Goal: Ask a question

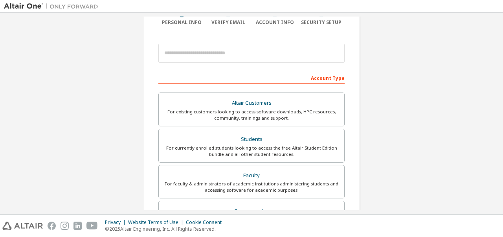
scroll to position [71, 0]
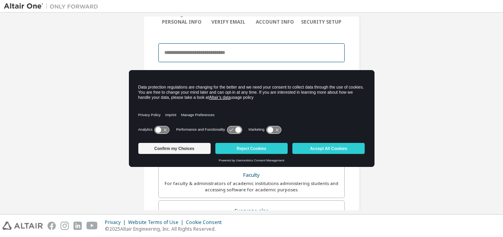
click at [277, 50] on input "email" at bounding box center [251, 52] width 186 height 19
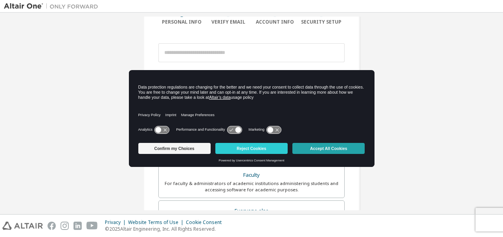
click at [323, 148] on button "Accept All Cookies" at bounding box center [328, 148] width 72 height 11
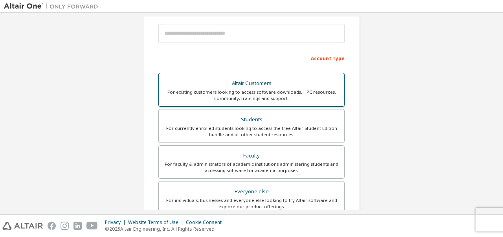
scroll to position [97, 0]
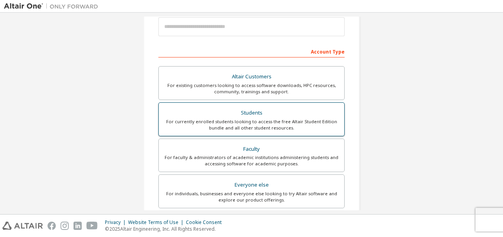
click at [249, 118] on div "For currently enrolled students looking to access the free Altair Student Editi…" at bounding box center [251, 124] width 176 height 13
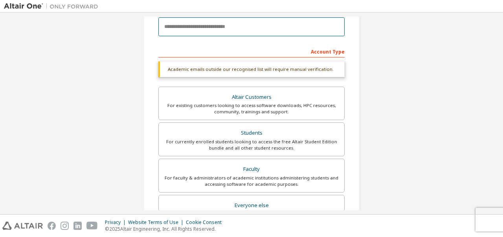
click at [227, 31] on input "email" at bounding box center [251, 26] width 186 height 19
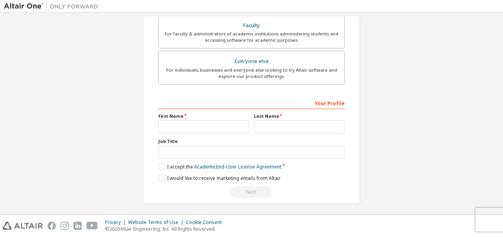
scroll to position [221, 0]
type input "**********"
click at [217, 123] on input "text" at bounding box center [203, 125] width 91 height 13
type input "***"
click at [275, 125] on input "text" at bounding box center [299, 125] width 91 height 13
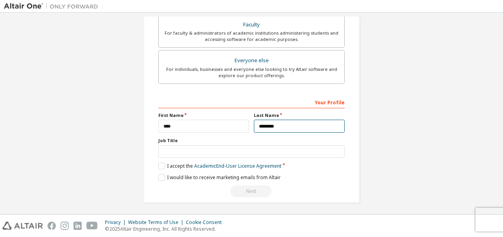
type input "********"
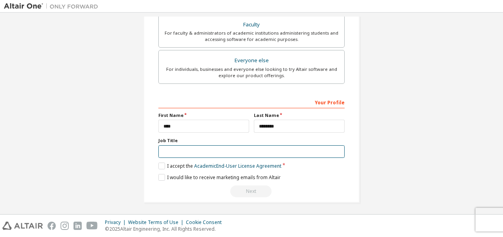
click at [183, 145] on input "text" at bounding box center [251, 151] width 186 height 13
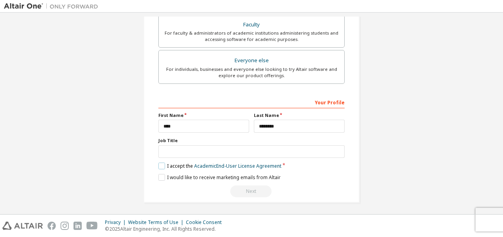
click at [160, 165] on label "I accept the Academic End-User License Agreement" at bounding box center [219, 165] width 123 height 7
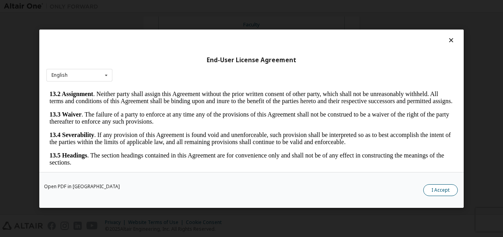
scroll to position [1317, 0]
click at [436, 186] on button "I Accept" at bounding box center [440, 189] width 35 height 12
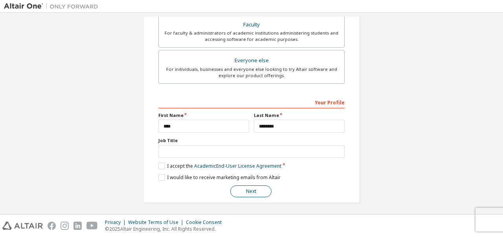
click at [243, 189] on button "Next" at bounding box center [250, 191] width 41 height 12
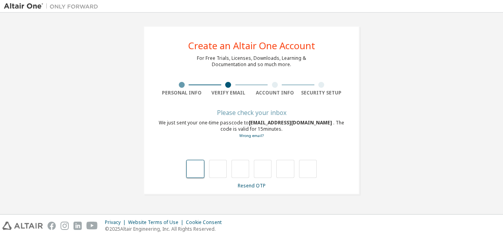
type input "*"
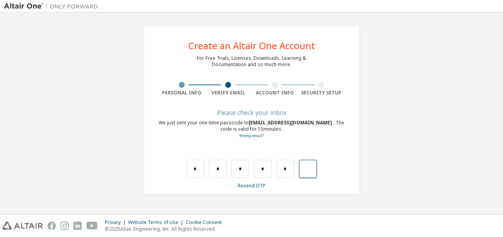
type input "*"
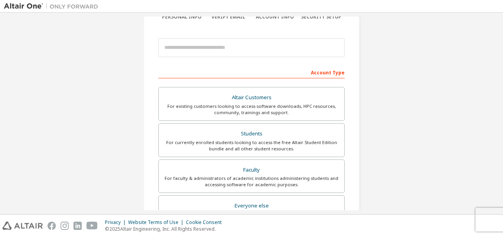
scroll to position [76, 0]
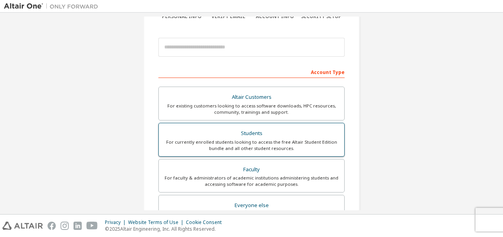
click at [233, 129] on div "Students" at bounding box center [251, 133] width 176 height 11
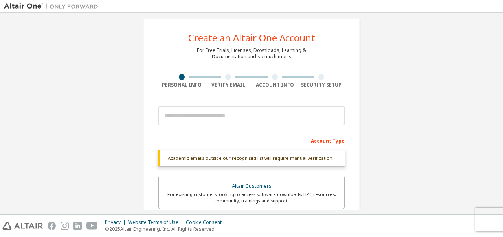
scroll to position [0, 0]
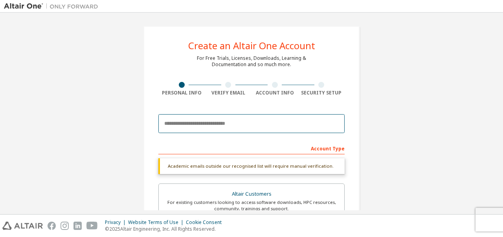
click at [233, 129] on input "email" at bounding box center [251, 123] width 186 height 19
type input "**********"
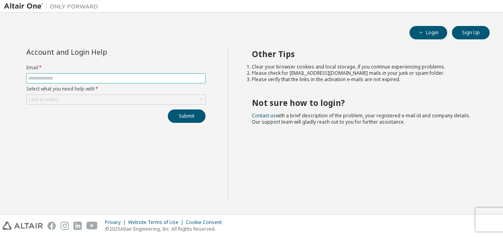
click at [180, 75] on input "text" at bounding box center [115, 78] width 175 height 6
type input "**********"
click at [189, 100] on div "Click to select" at bounding box center [116, 99] width 178 height 9
click at [153, 80] on input "text" at bounding box center [115, 78] width 175 height 6
type input "**********"
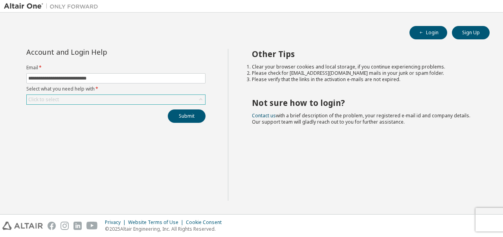
click at [154, 99] on div "Click to select" at bounding box center [116, 99] width 178 height 9
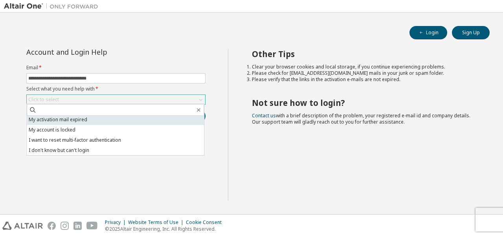
scroll to position [22, 0]
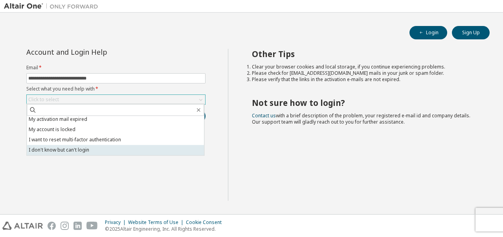
click at [142, 151] on li "I don't know but can't login" at bounding box center [115, 150] width 177 height 10
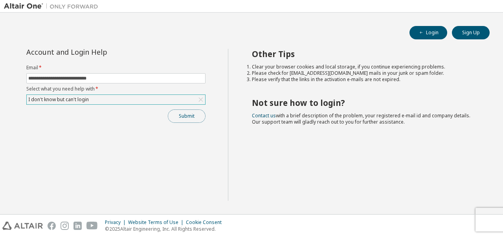
click at [185, 112] on button "Submit" at bounding box center [187, 115] width 38 height 13
click at [188, 115] on button "Submit" at bounding box center [187, 115] width 38 height 13
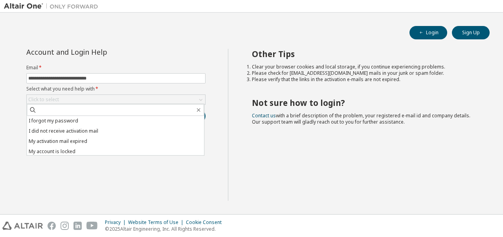
scroll to position [22, 0]
click at [122, 154] on li "I don't know but can't login" at bounding box center [115, 150] width 177 height 10
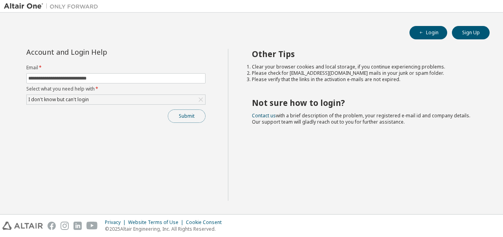
click at [191, 110] on button "Submit" at bounding box center [187, 115] width 38 height 13
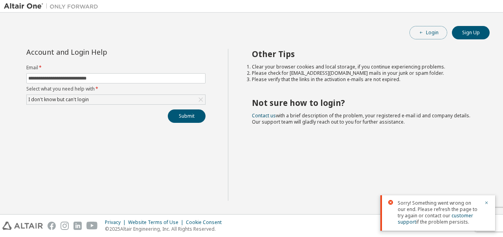
click at [430, 35] on button "Login" at bounding box center [428, 32] width 38 height 13
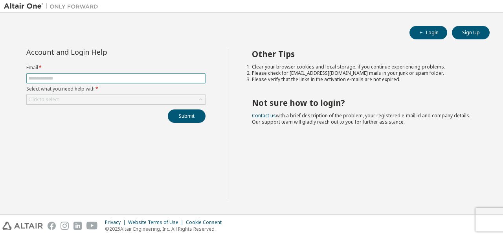
drag, startPoint x: 0, startPoint y: 0, endPoint x: 152, endPoint y: 75, distance: 169.4
click at [152, 75] on input "text" at bounding box center [115, 78] width 175 height 6
type input "**********"
click at [130, 96] on div "Click to select" at bounding box center [116, 99] width 178 height 9
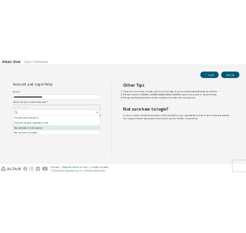
scroll to position [22, 0]
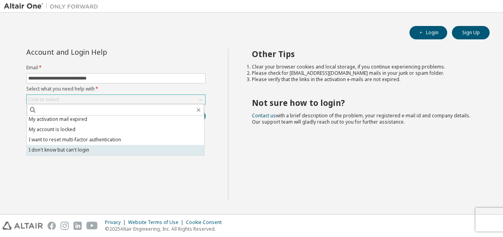
click at [171, 148] on li "I don't know but can't login" at bounding box center [115, 150] width 177 height 10
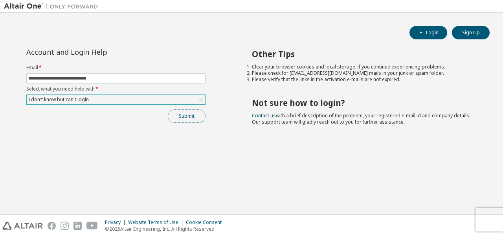
click at [180, 119] on button "Submit" at bounding box center [187, 115] width 38 height 13
